Goal: Task Accomplishment & Management: Complete application form

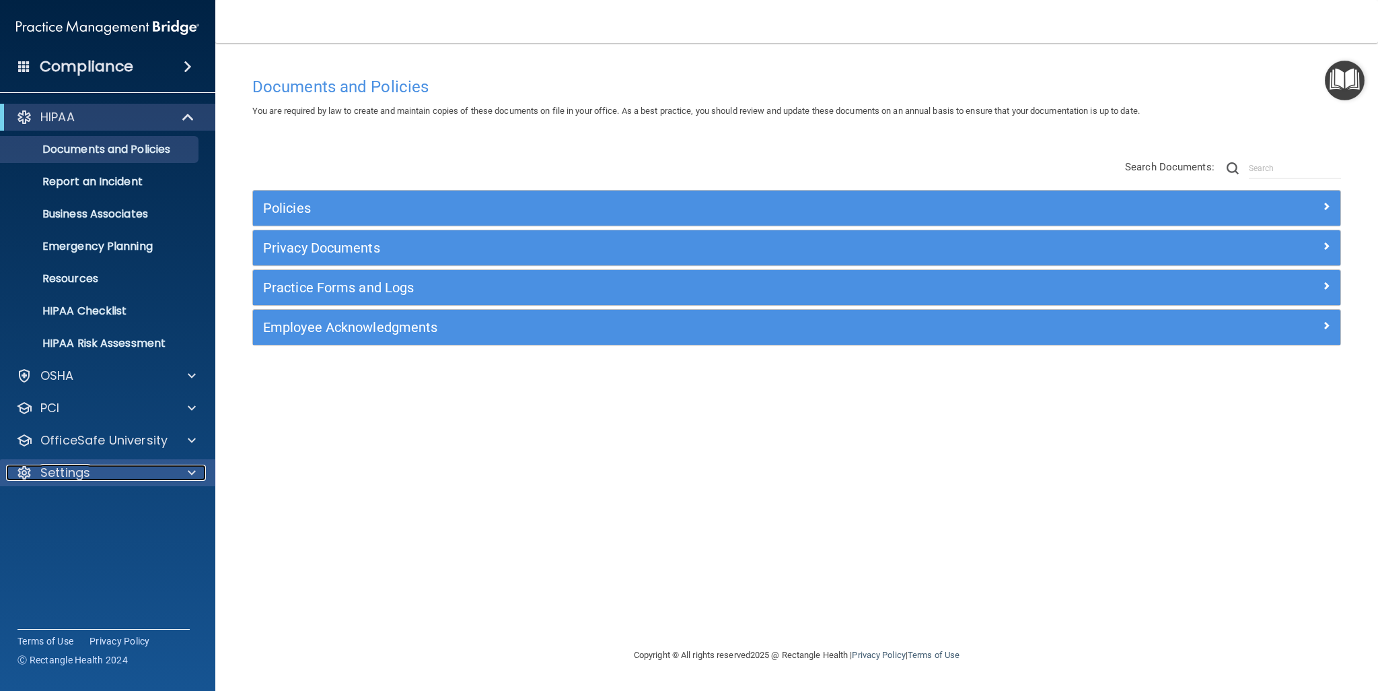
click at [79, 466] on p "Settings" at bounding box center [65, 472] width 50 height 16
click at [71, 540] on p "My Users" at bounding box center [101, 536] width 184 height 13
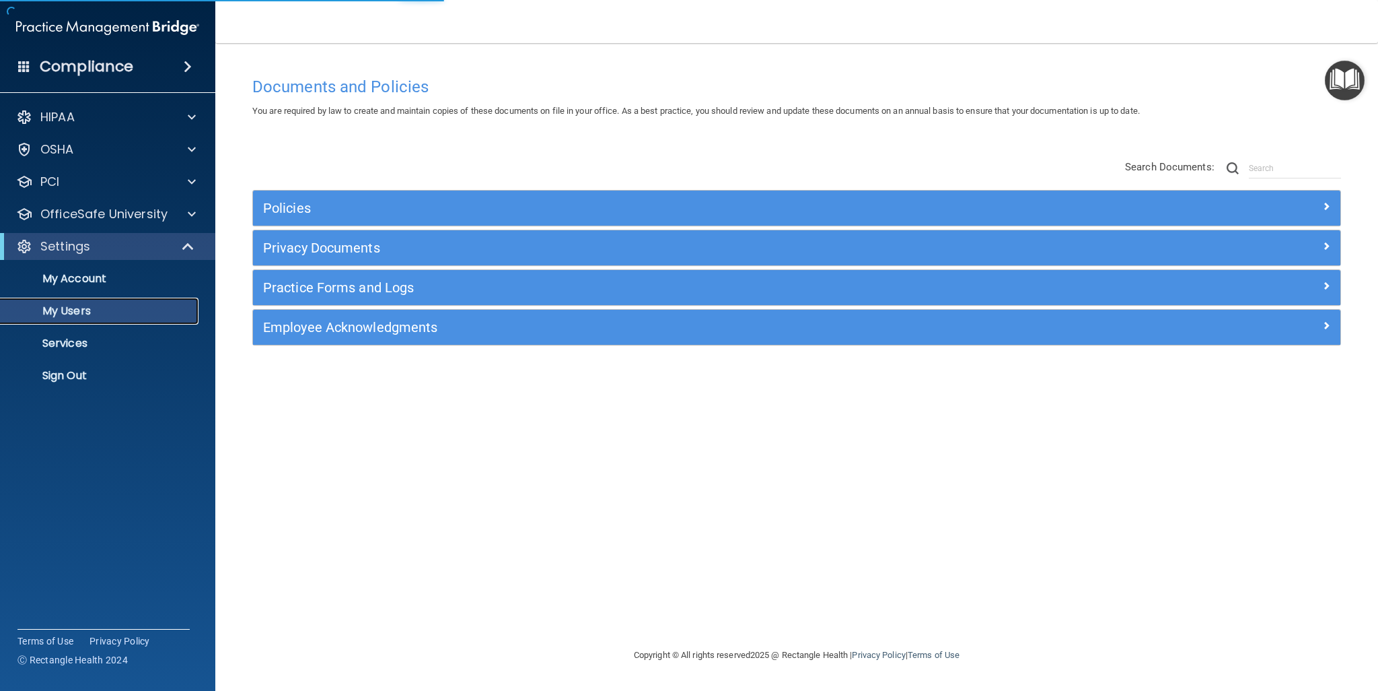
select select "20"
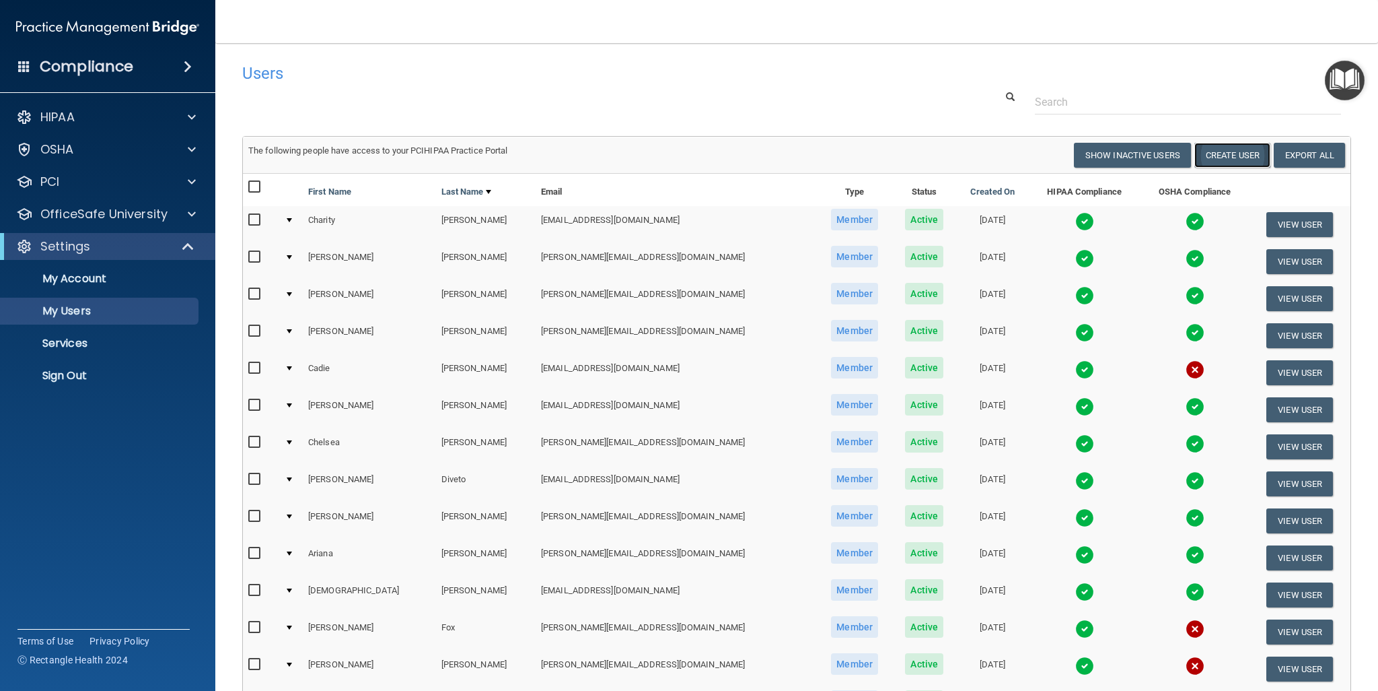
click at [1216, 158] on button "Create User" at bounding box center [1233, 155] width 76 height 25
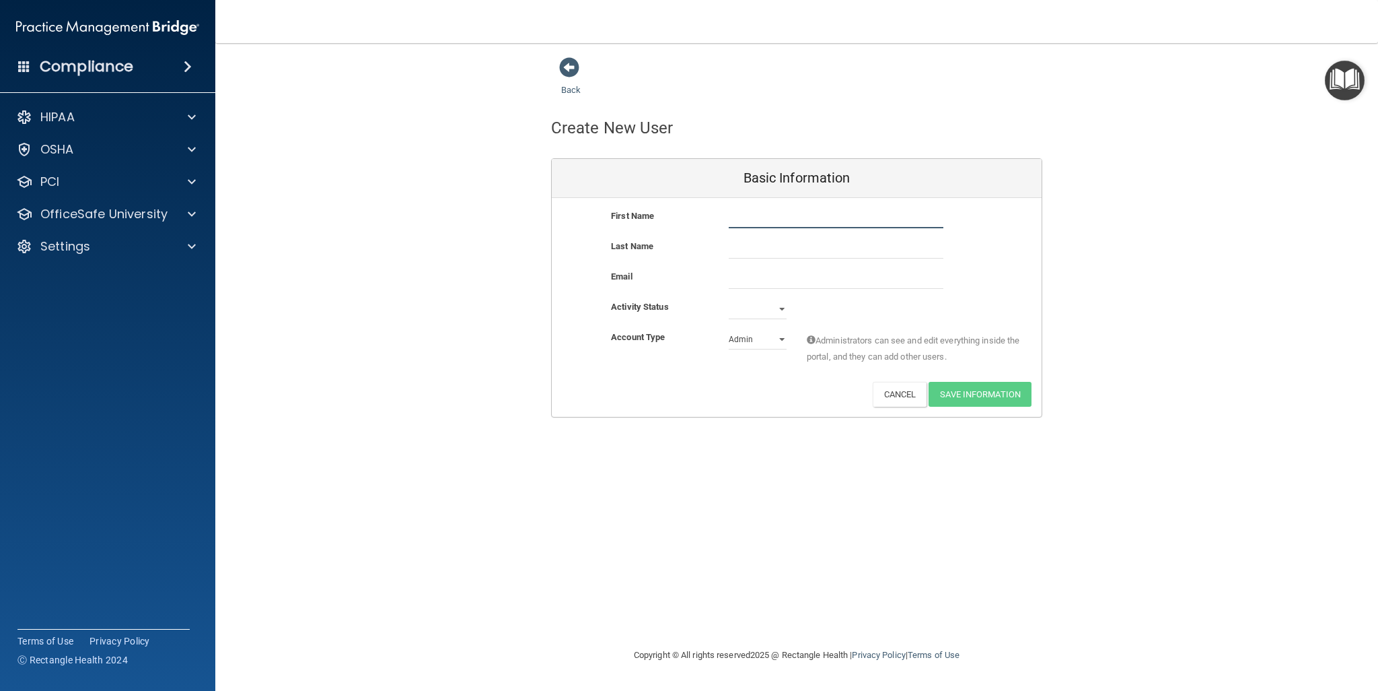
click at [824, 227] on input "text" at bounding box center [836, 218] width 215 height 20
type input "[PERSON_NAME]"
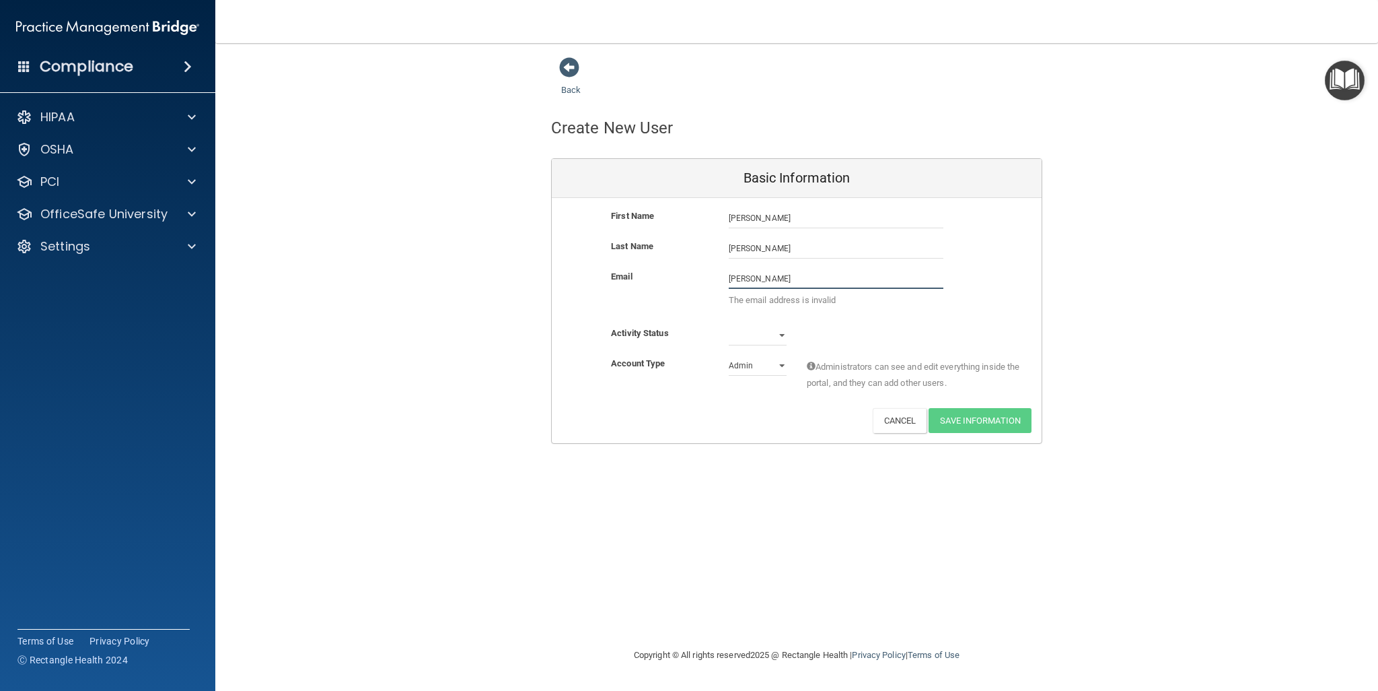
type input "[EMAIL_ADDRESS][DOMAIN_NAME]"
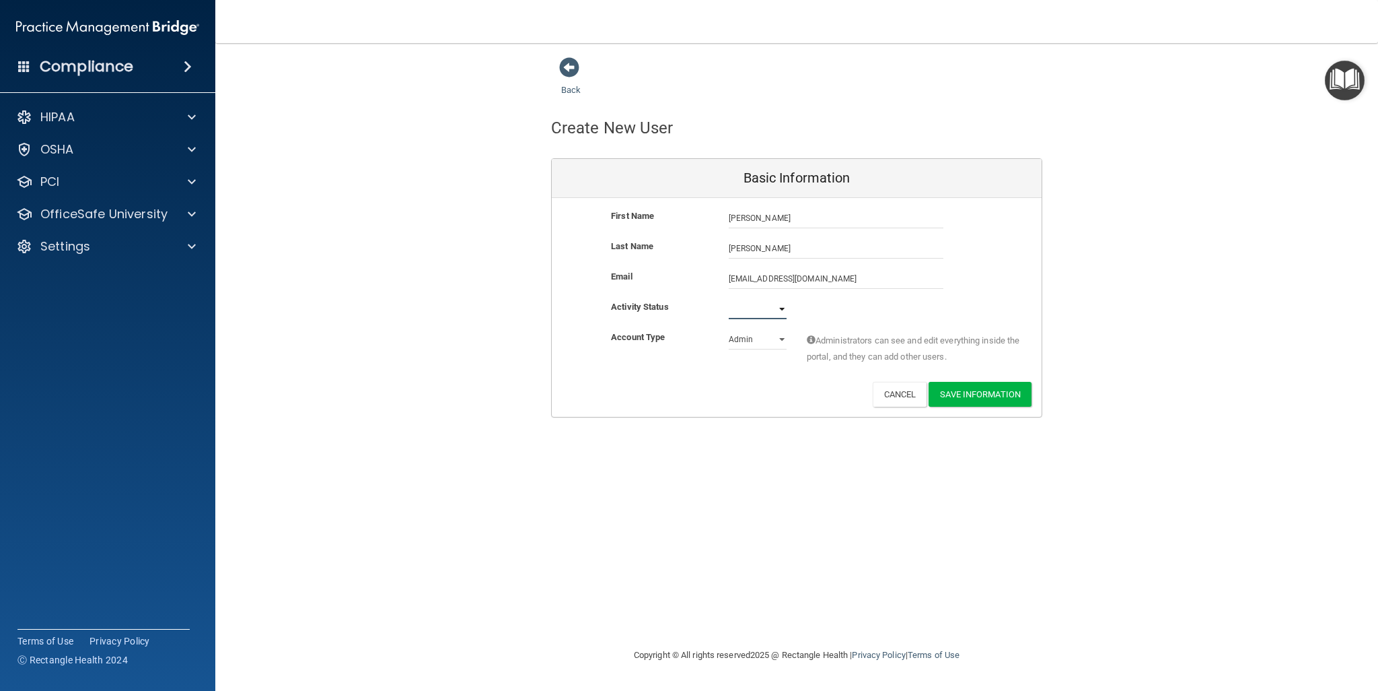
click at [744, 315] on select "Active Inactive" at bounding box center [758, 309] width 58 height 20
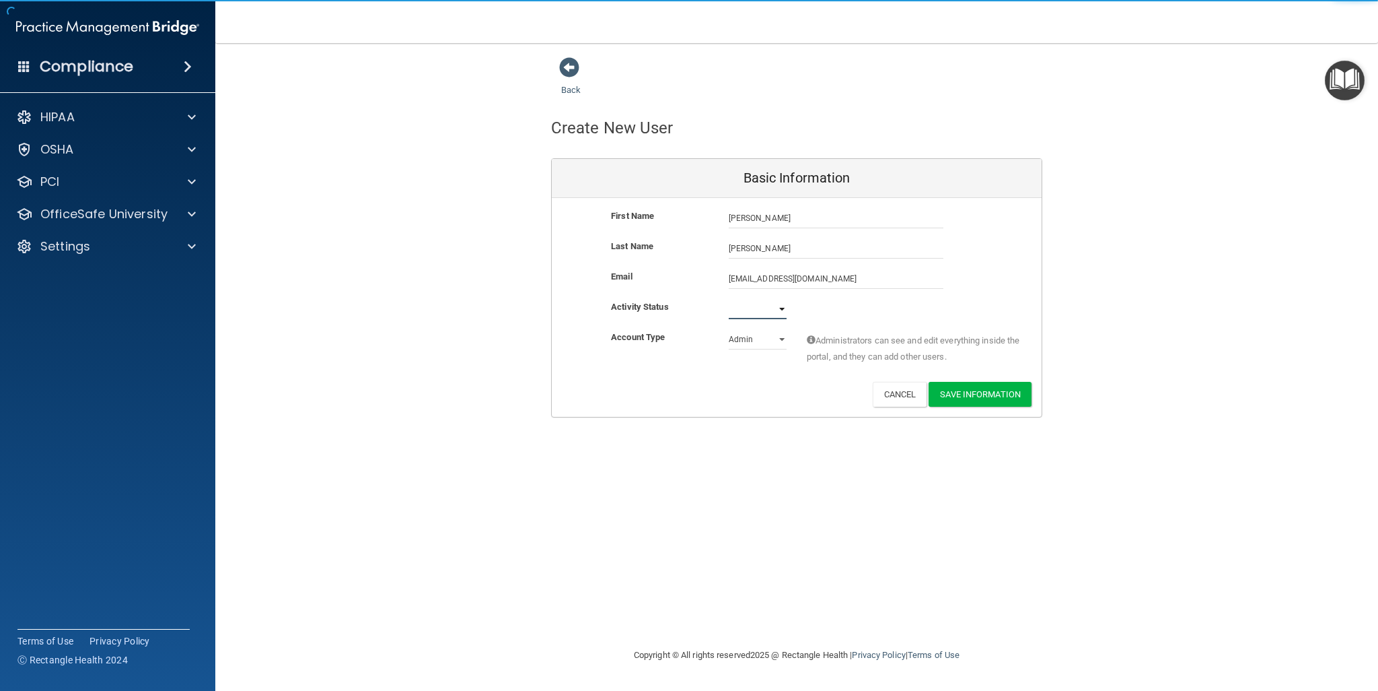
select select "active"
click at [729, 299] on select "Active Inactive" at bounding box center [758, 309] width 58 height 20
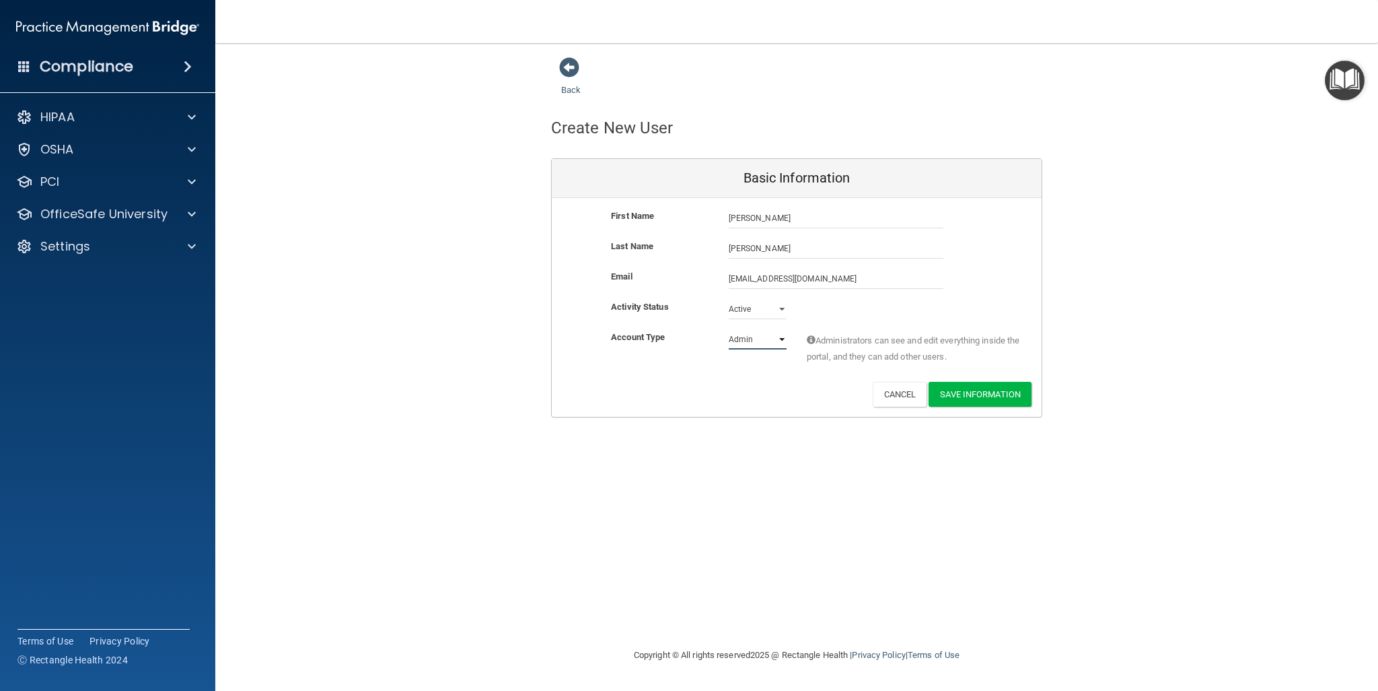
click at [743, 342] on select "Admin Member" at bounding box center [758, 339] width 58 height 20
select select "practice_member"
click at [729, 329] on select "Admin Member" at bounding box center [758, 339] width 58 height 20
click at [737, 390] on div "Deactivate Reset Password Edit Cancel Save Information" at bounding box center [797, 394] width 490 height 25
click at [990, 399] on button "Save Information" at bounding box center [980, 394] width 103 height 25
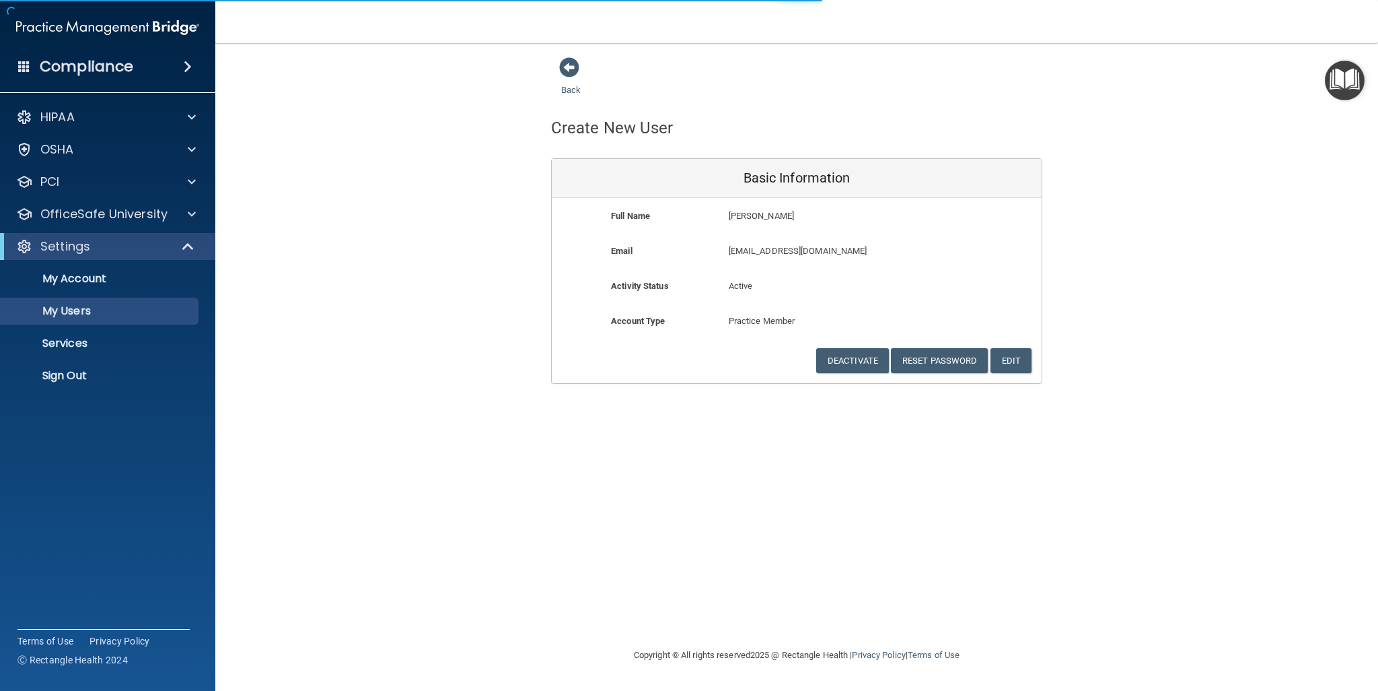
select select "20"
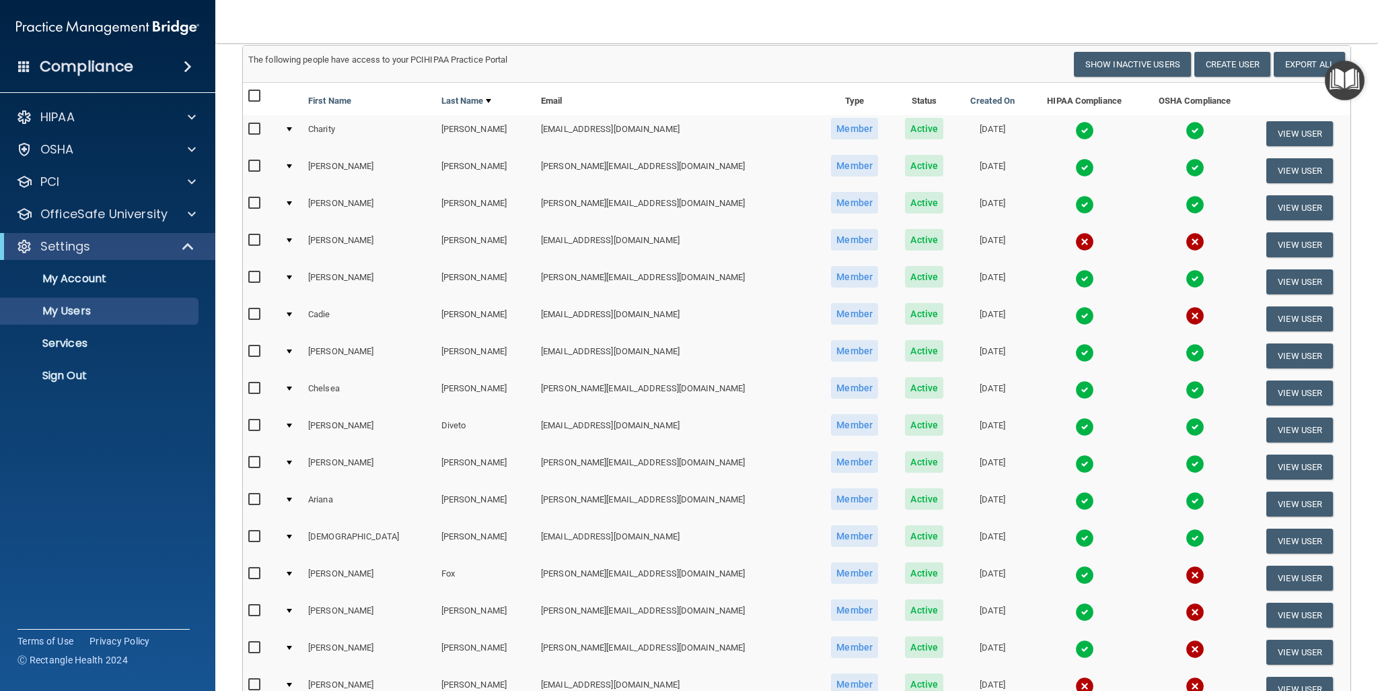
scroll to position [141, 0]
